Goal: Find specific page/section: Find specific page/section

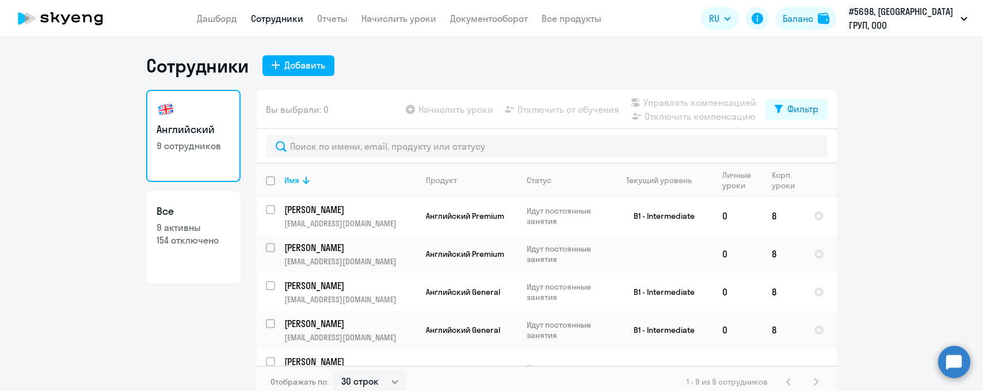
select select "30"
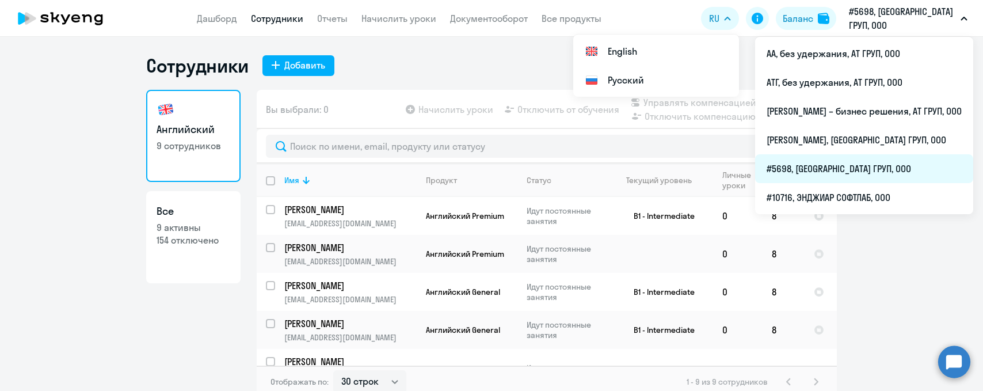
click at [790, 165] on li "#5698, [GEOGRAPHIC_DATA] ГРУП, ООО" at bounding box center [864, 168] width 218 height 29
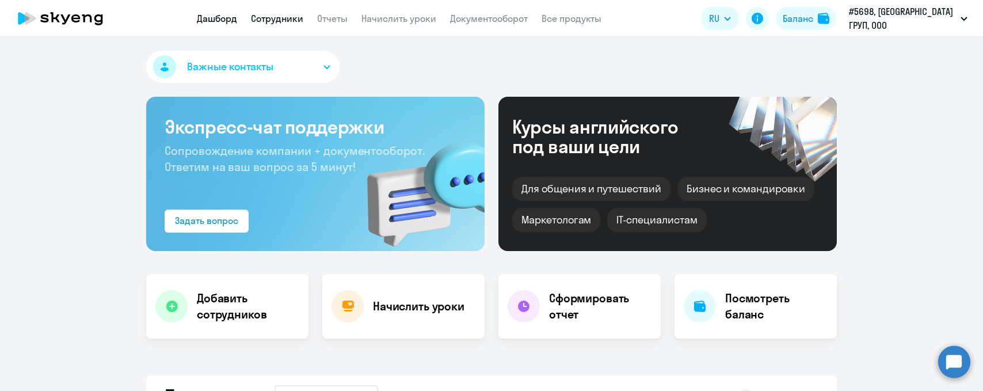
click at [289, 17] on link "Сотрудники" at bounding box center [277, 19] width 52 height 12
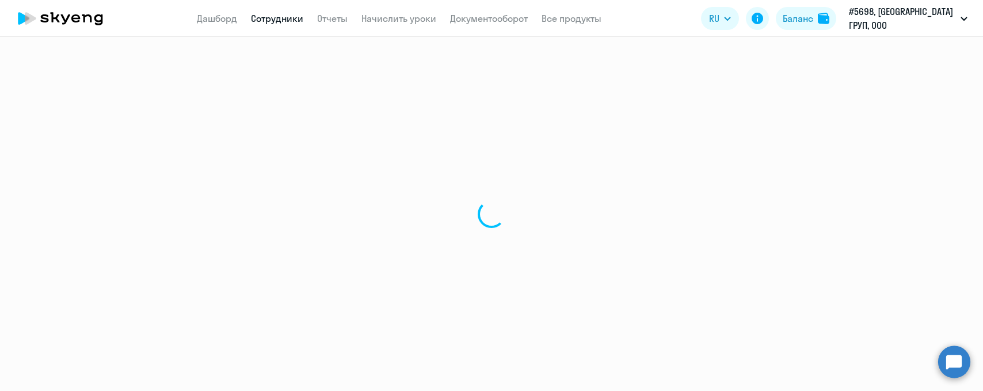
select select "30"
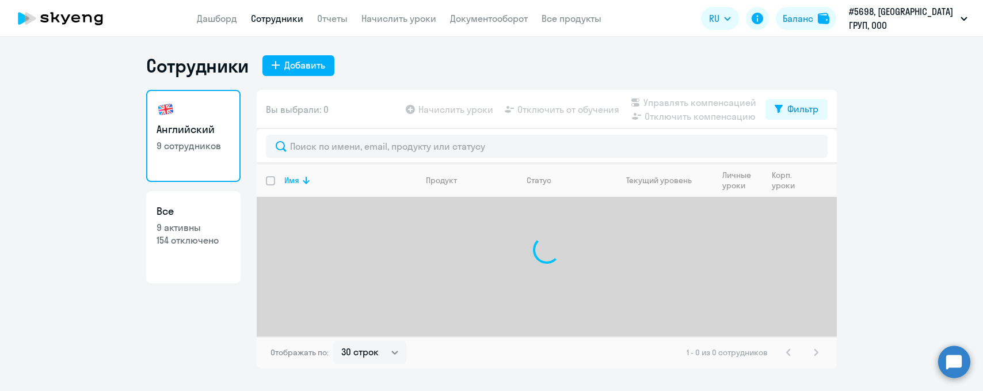
click at [307, 159] on div at bounding box center [547, 146] width 580 height 35
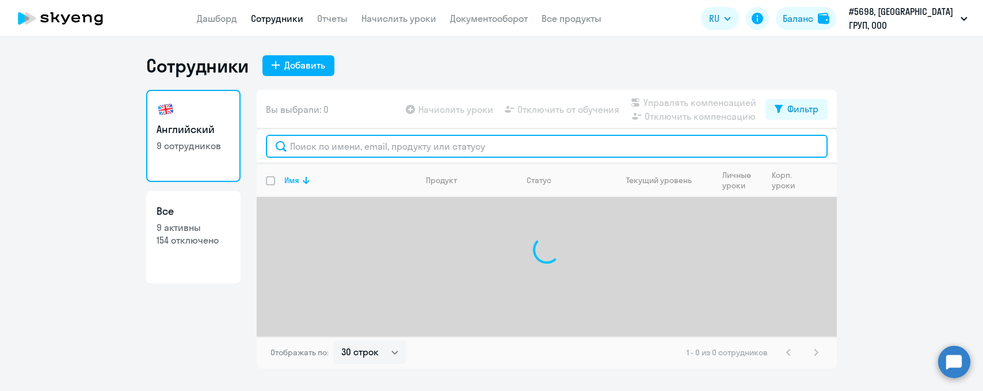
click at [305, 152] on input "text" at bounding box center [547, 146] width 562 height 23
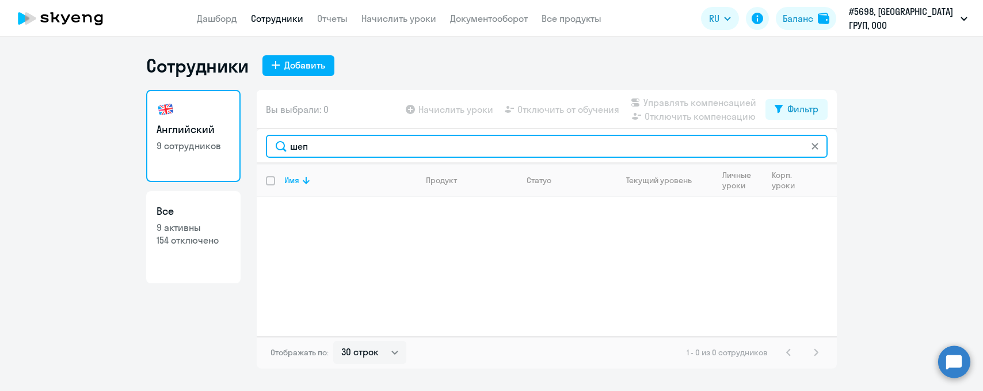
type input "шеп"
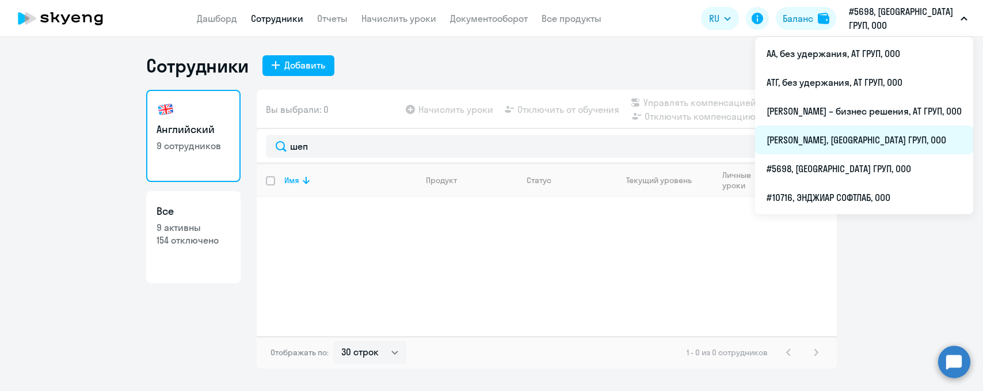
click at [830, 141] on li "[PERSON_NAME], [GEOGRAPHIC_DATA] ГРУП, ООО" at bounding box center [864, 139] width 218 height 29
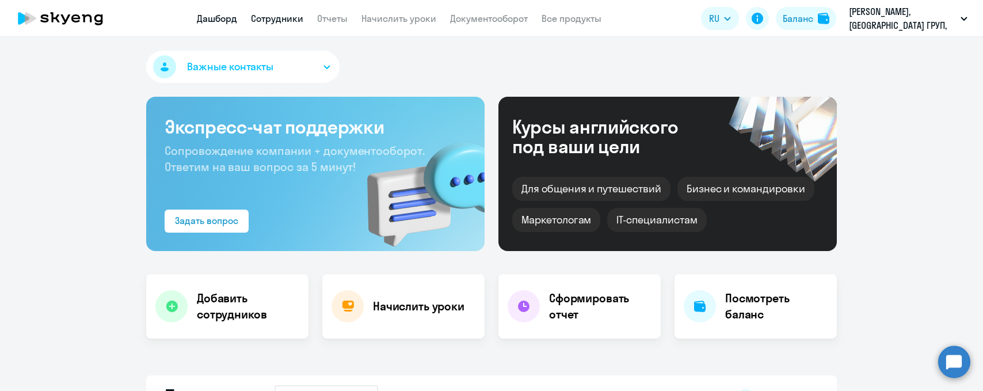
click at [280, 21] on link "Сотрудники" at bounding box center [277, 19] width 52 height 12
select select "30"
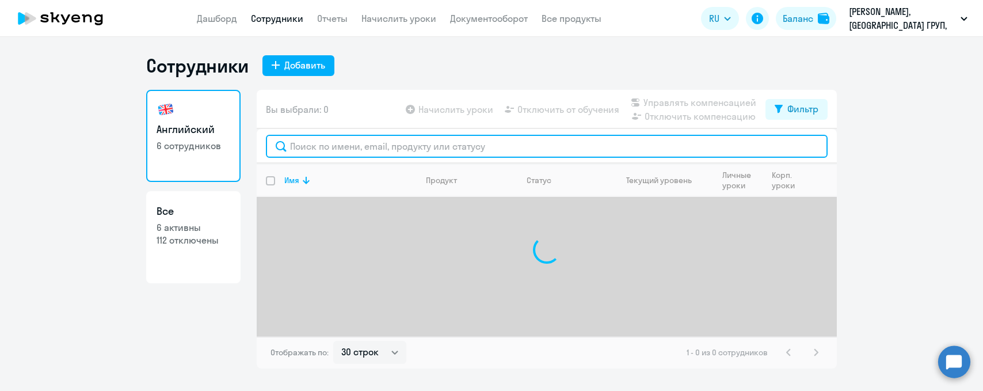
click at [309, 142] on input "text" at bounding box center [547, 146] width 562 height 23
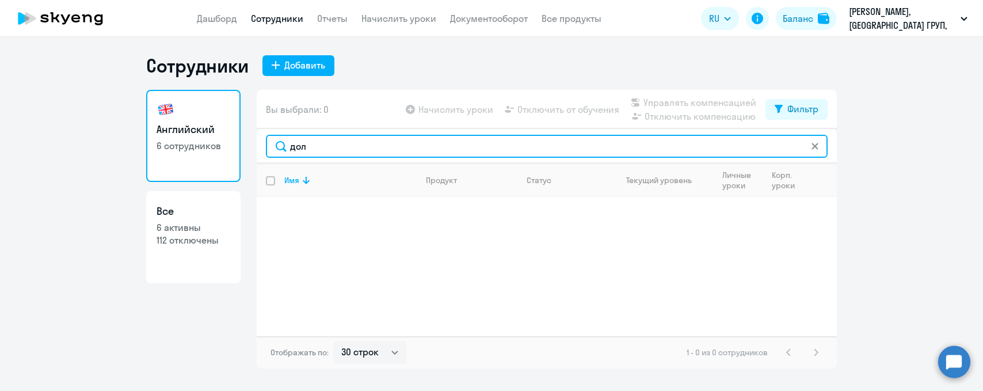
drag, startPoint x: 326, startPoint y: 147, endPoint x: 273, endPoint y: 151, distance: 52.5
click at [273, 151] on input "дол" at bounding box center [547, 146] width 562 height 23
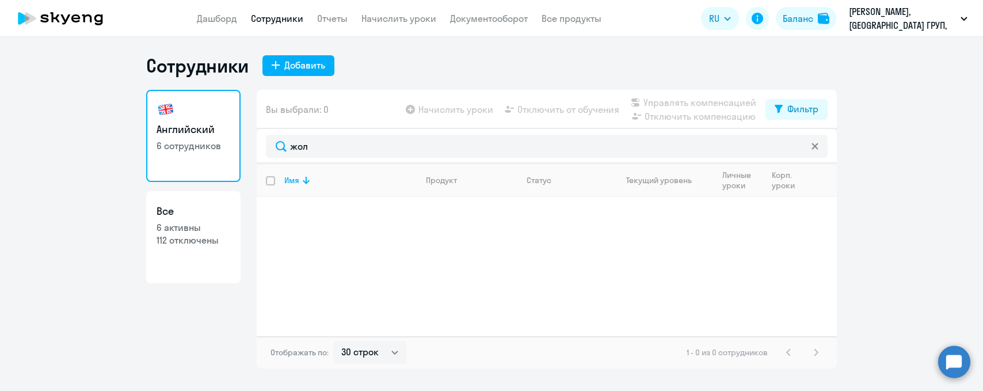
click at [892, 139] on ng-component "Сотрудники Добавить Английский 6 сотрудников Все 6 активны 112 отключены Вы выб…" at bounding box center [491, 211] width 983 height 314
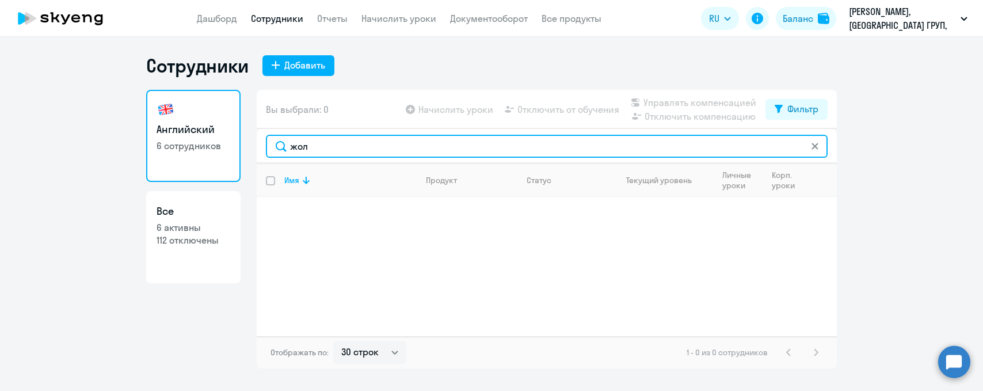
drag, startPoint x: 331, startPoint y: 148, endPoint x: 96, endPoint y: 104, distance: 238.9
click at [210, 130] on div "Английский 6 сотрудников Все 6 активны 112 отключены Вы выбрали: 0 Начислить ур…" at bounding box center [491, 229] width 691 height 279
type input "год"
